Goal: Task Accomplishment & Management: Use online tool/utility

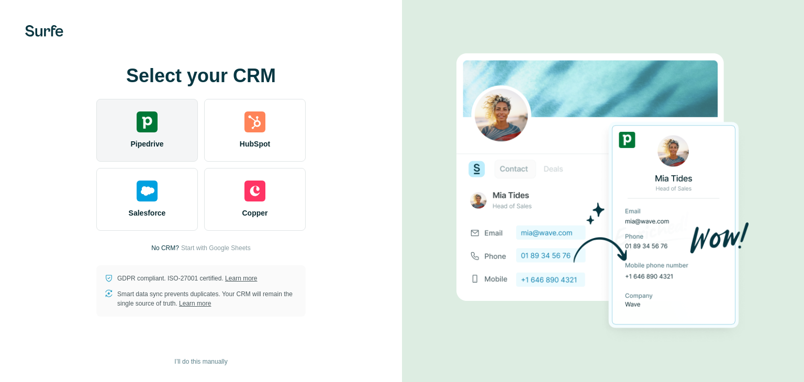
click at [164, 120] on div "Pipedrive" at bounding box center [147, 130] width 102 height 63
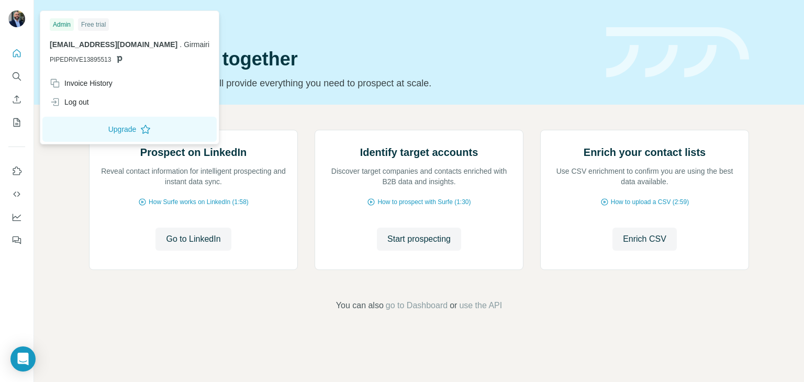
click at [15, 14] on img at bounding box center [16, 18] width 17 height 17
click at [211, 245] on span "Go to LinkedIn" at bounding box center [193, 239] width 54 height 13
